Goal: Information Seeking & Learning: Check status

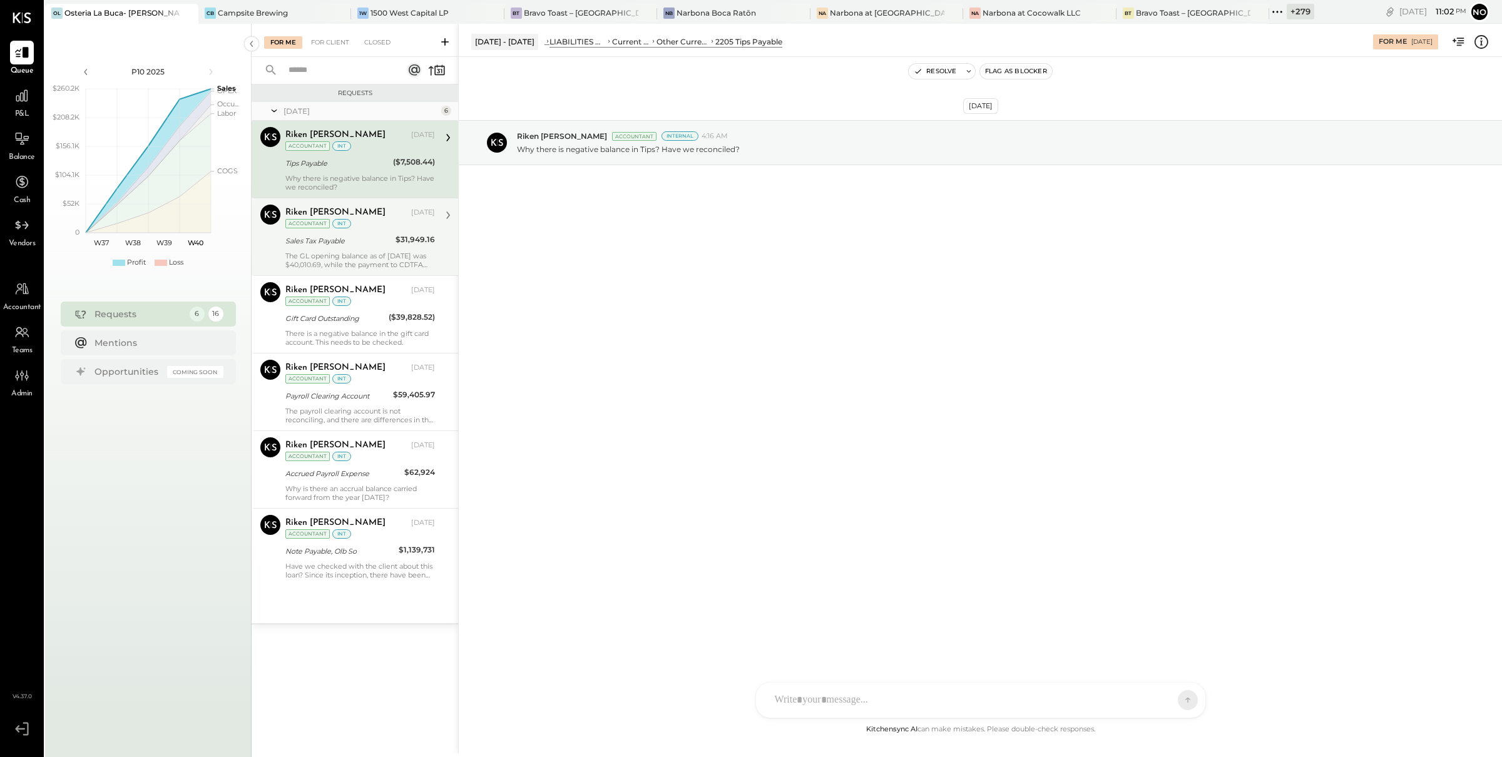
click at [360, 252] on div "The GL opening balance as of [DATE] was $40,010.69, while the payment to CDTFA …" at bounding box center [360, 261] width 150 height 18
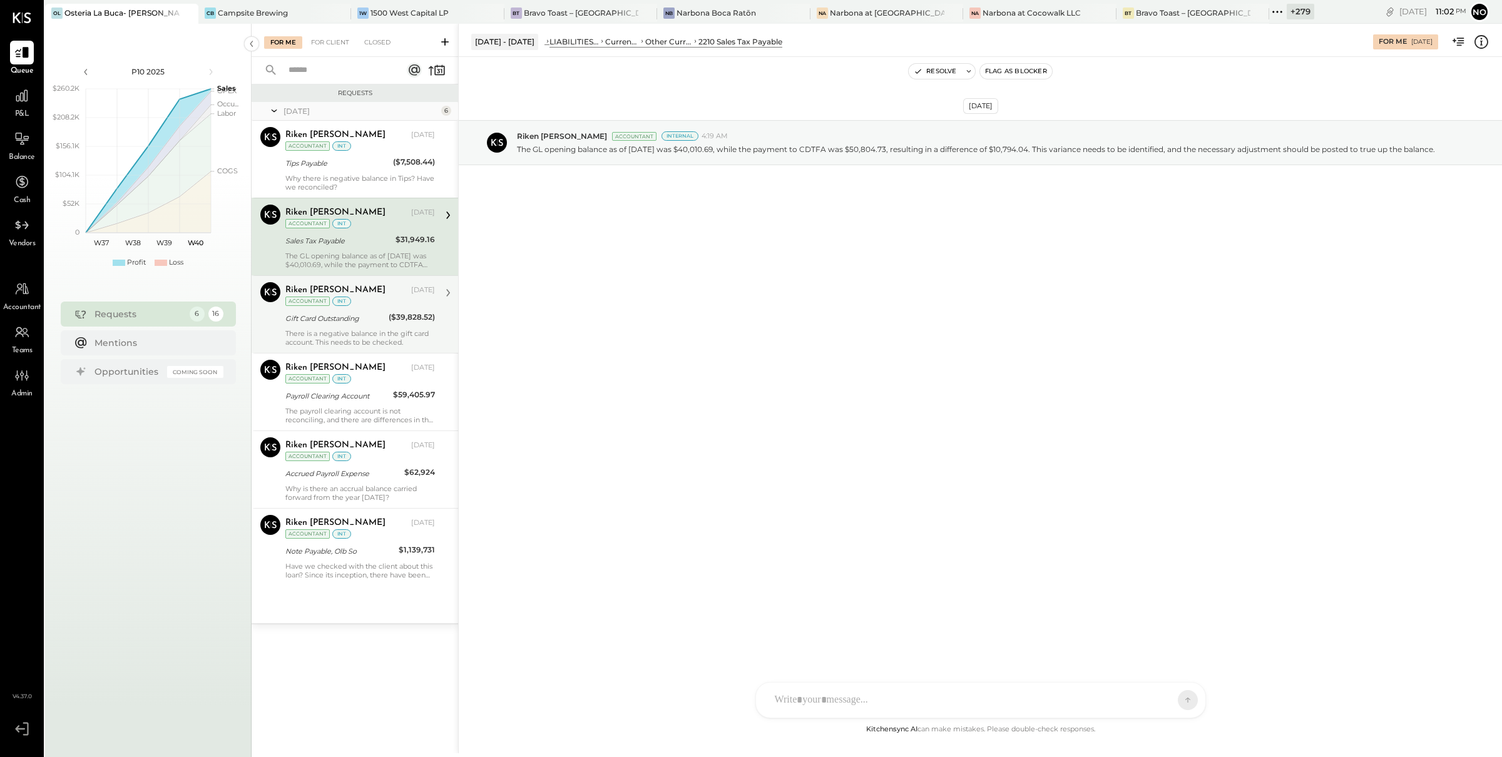
click at [355, 324] on div "Gift Card Outstanding" at bounding box center [335, 318] width 100 height 13
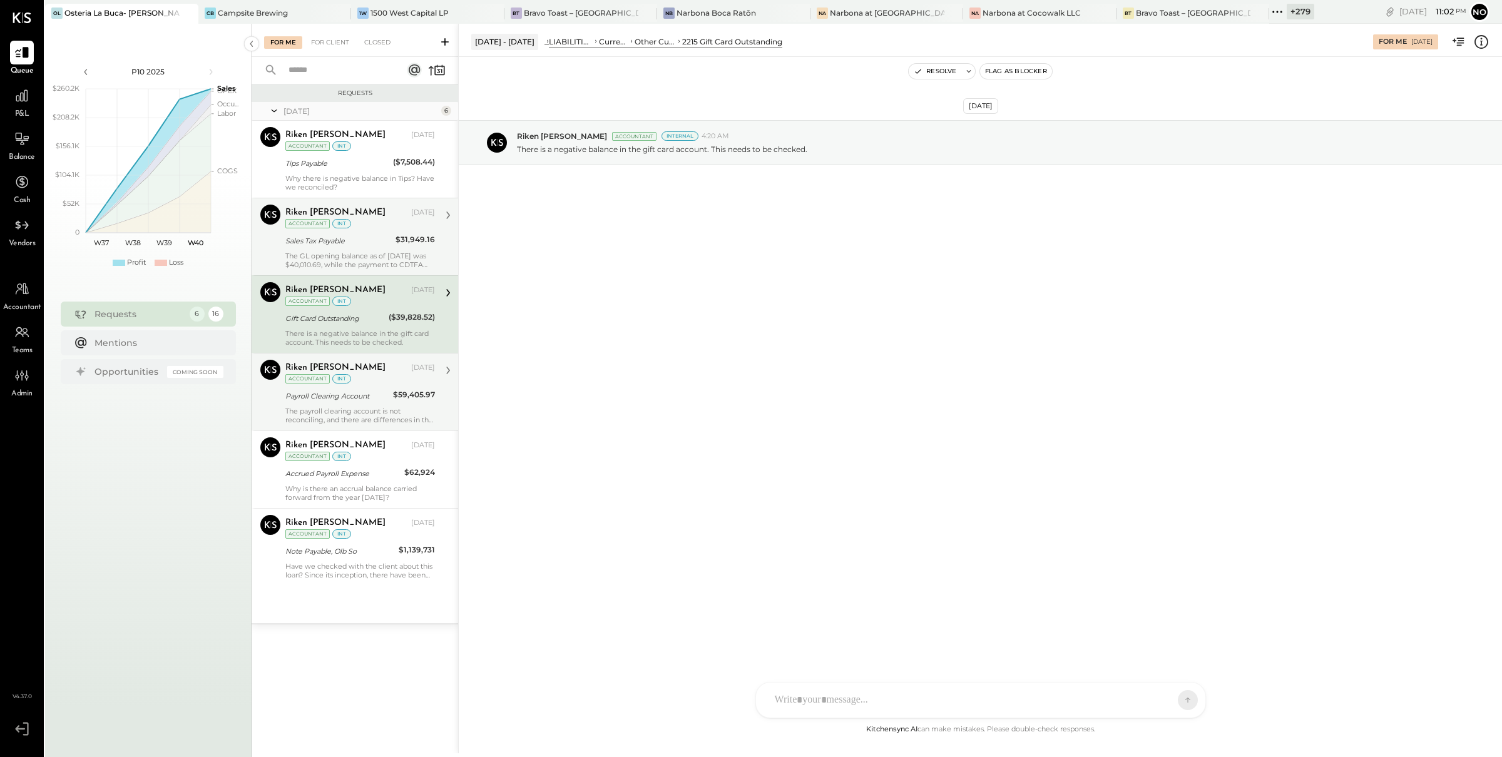
click at [377, 397] on div "Payroll Clearing Account" at bounding box center [337, 396] width 104 height 13
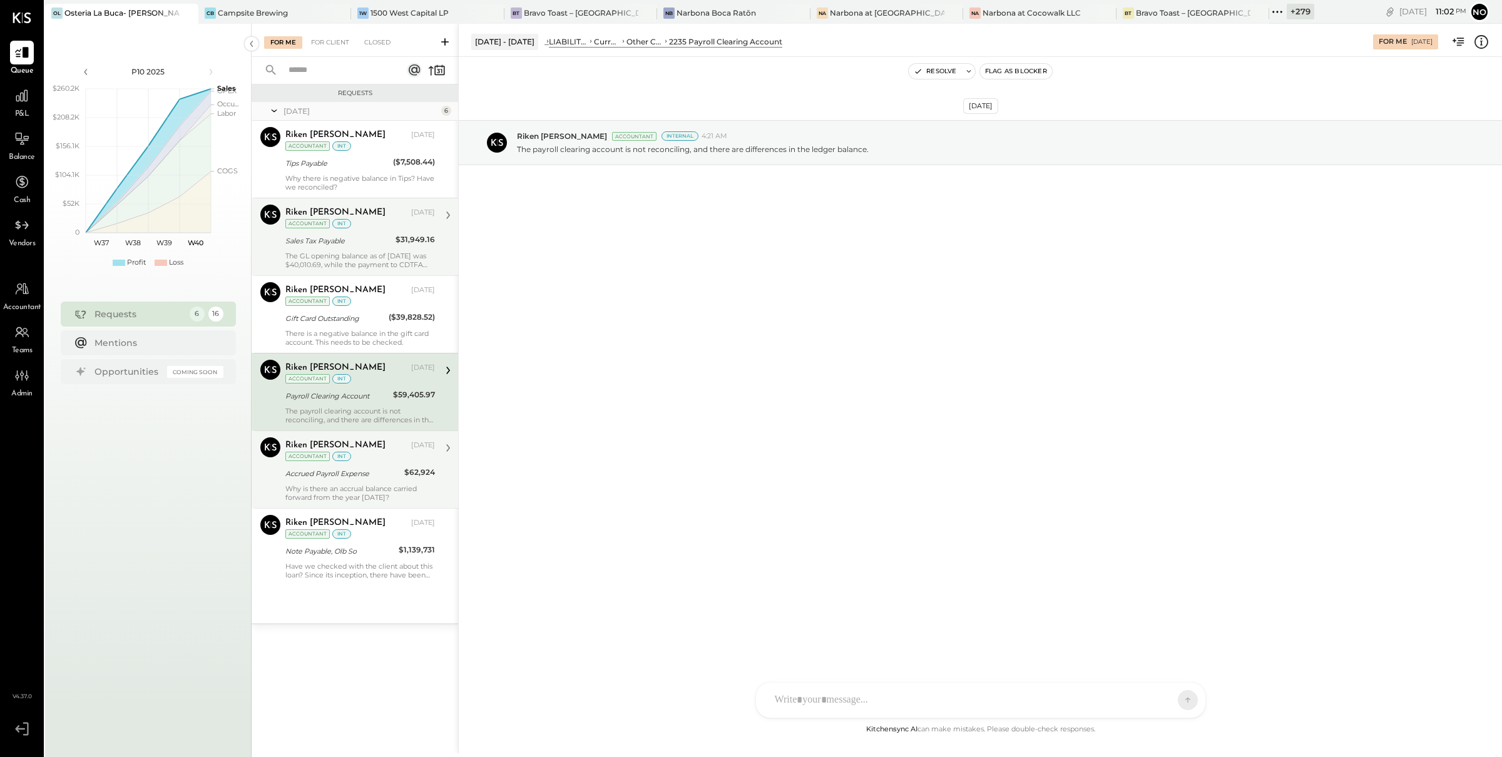
click at [374, 479] on div "Accrued Payroll Expense" at bounding box center [342, 474] width 115 height 13
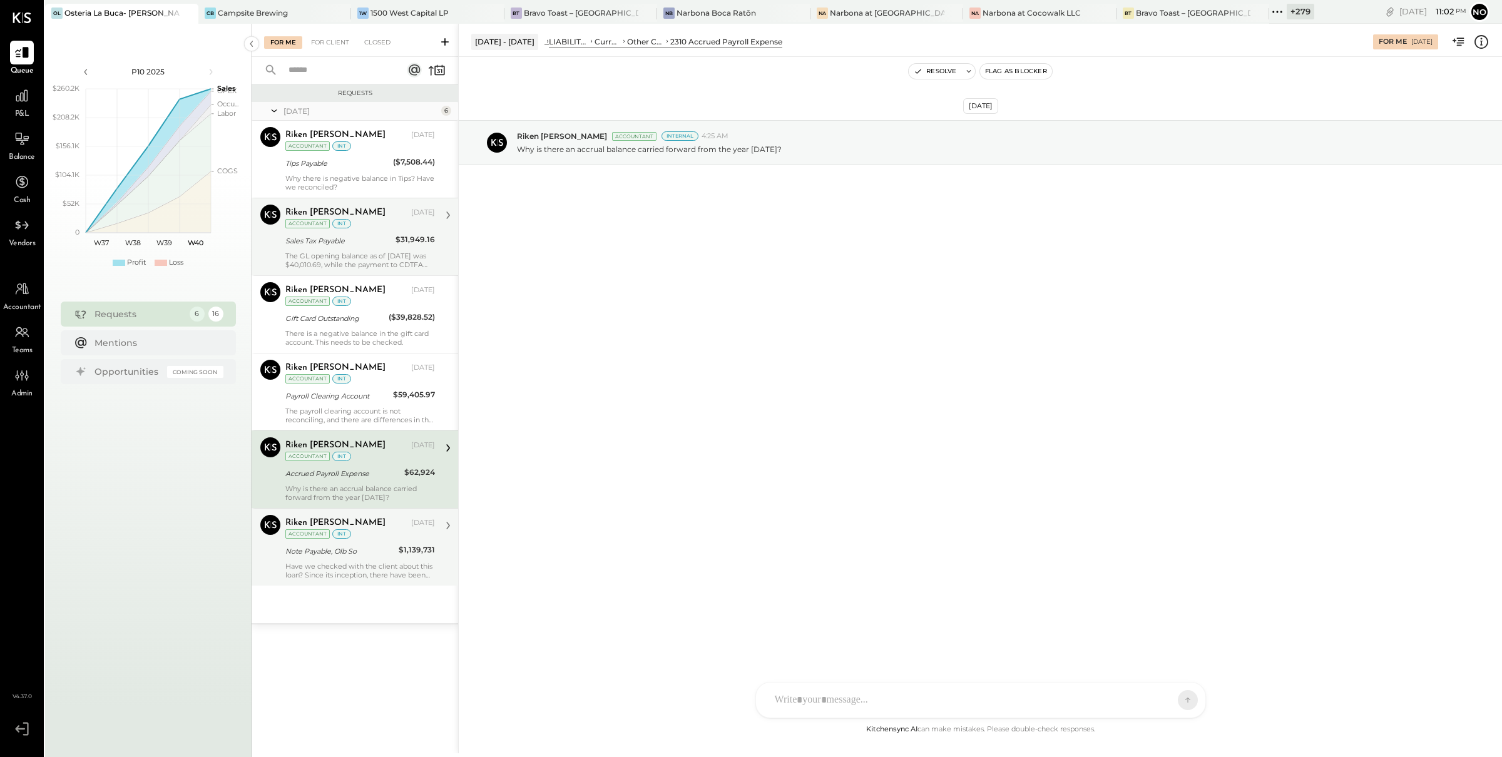
click at [373, 555] on div "Note Payable, Olb So" at bounding box center [340, 551] width 110 height 13
